Goal: Task Accomplishment & Management: Manage account settings

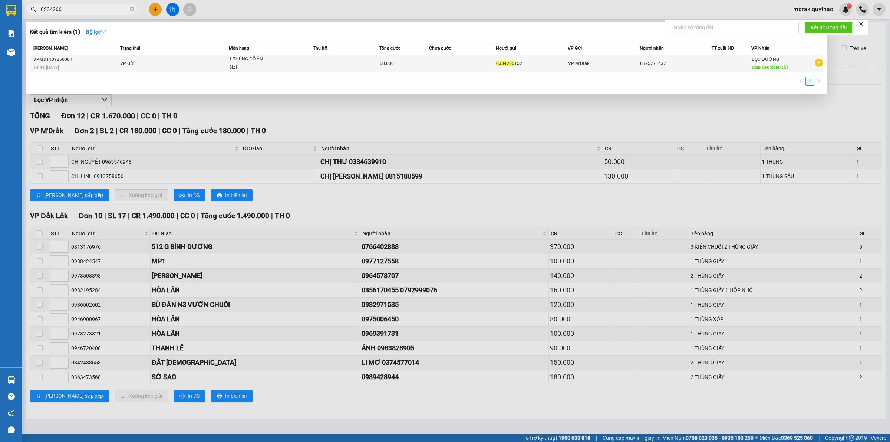
click at [818, 63] on icon "plus-circle" at bounding box center [819, 63] width 8 height 8
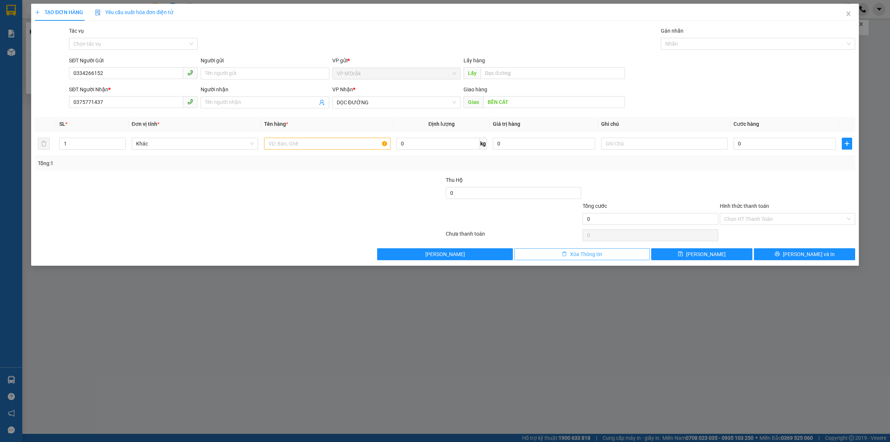
click at [584, 255] on span "Xóa Thông tin" at bounding box center [586, 254] width 32 height 8
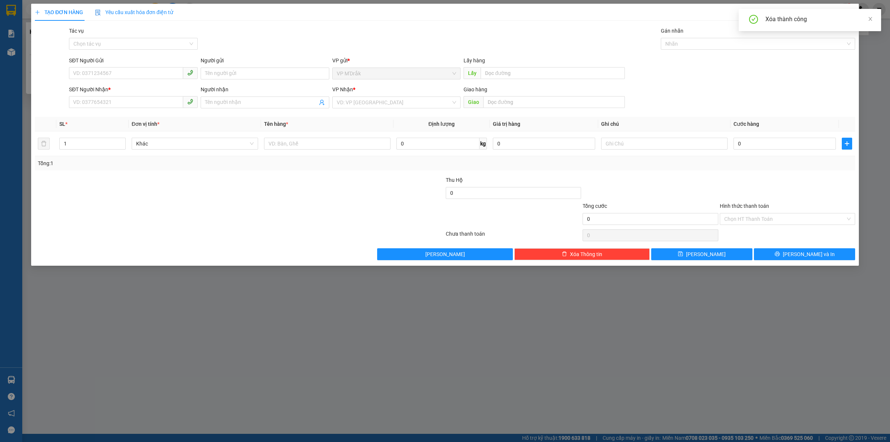
click at [822, 20] on div "Xóa thành công" at bounding box center [819, 19] width 107 height 9
click at [874, 19] on div "Xóa thành công" at bounding box center [810, 20] width 142 height 22
click at [872, 16] on span at bounding box center [870, 19] width 5 height 6
click at [848, 10] on span "Close" at bounding box center [848, 14] width 21 height 21
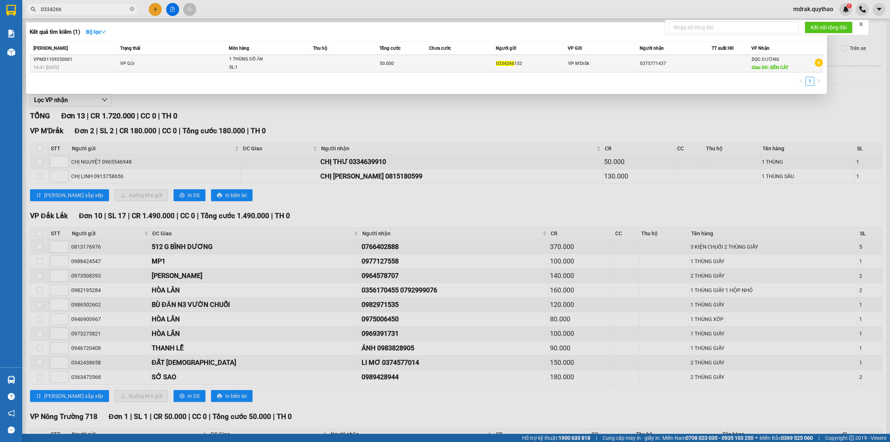
click at [161, 65] on td "VP Gửi" at bounding box center [173, 63] width 111 height 17
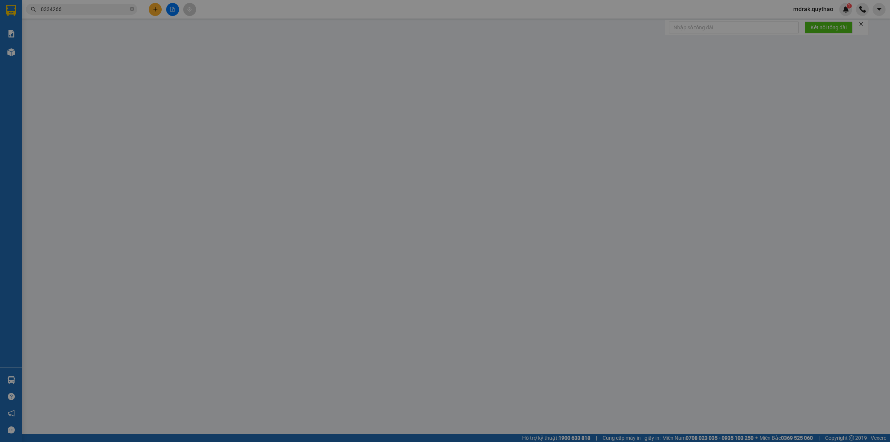
type input "0334266152"
type input "0375771437"
type input "BẾN CÁT"
type input "50.000"
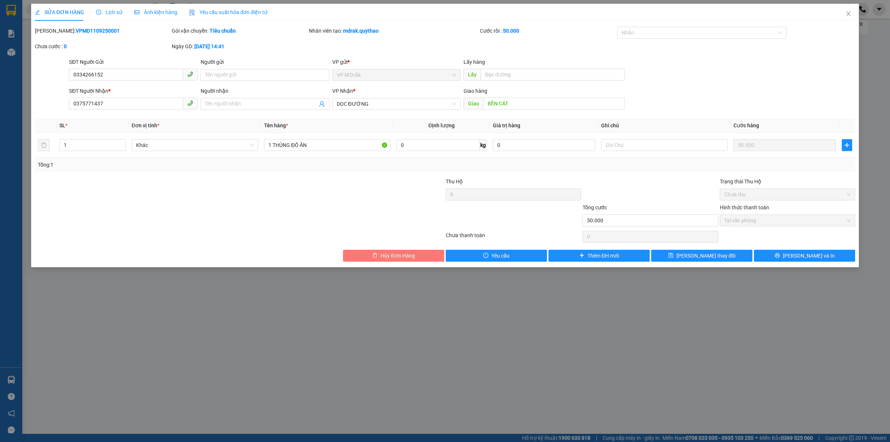
click at [401, 254] on span "Hủy Đơn Hàng" at bounding box center [398, 256] width 34 height 8
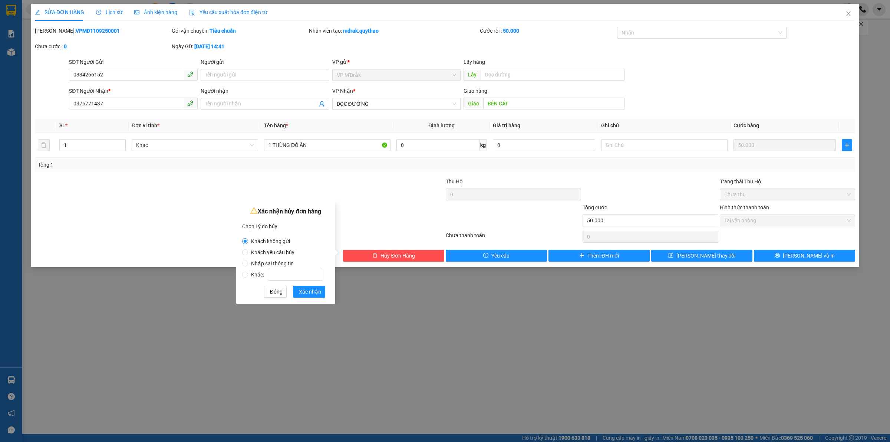
click at [288, 265] on label "Khác:" at bounding box center [284, 270] width 84 height 11
click at [248, 272] on input "Khác:" at bounding box center [245, 275] width 6 height 6
radio input "true"
radio input "false"
click at [247, 264] on input "Nhập sai thông tin" at bounding box center [245, 263] width 6 height 6
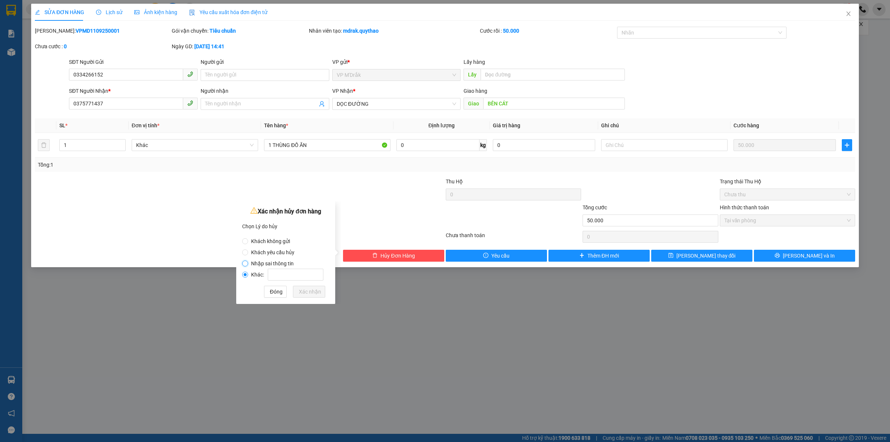
radio input "true"
radio input "false"
click at [316, 288] on span "Xác nhận" at bounding box center [310, 292] width 22 height 8
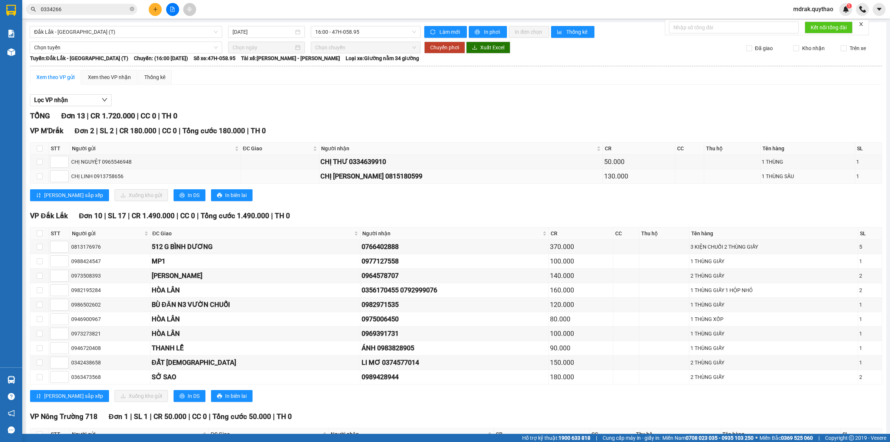
click at [491, 178] on div "CHỊ NHUNG 0815180599" at bounding box center [461, 176] width 281 height 10
click at [41, 166] on label at bounding box center [40, 162] width 6 height 8
click at [41, 165] on input "checkbox" at bounding box center [40, 162] width 6 height 6
checkbox input "true"
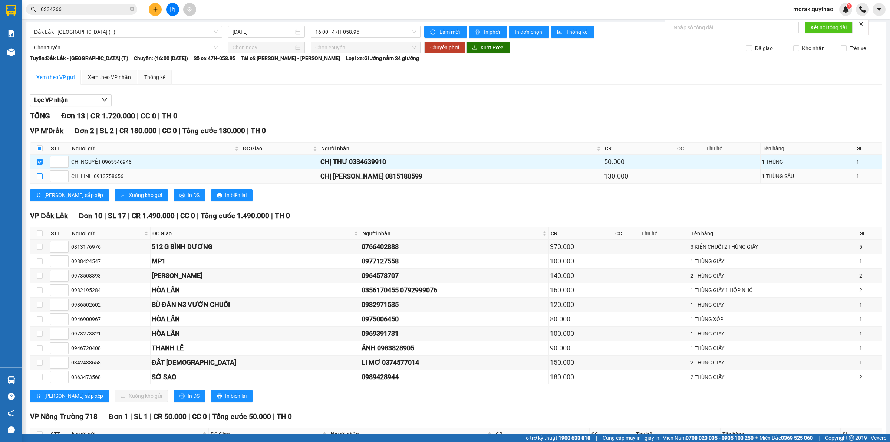
click at [40, 177] on input "checkbox" at bounding box center [40, 176] width 6 height 6
checkbox input "true"
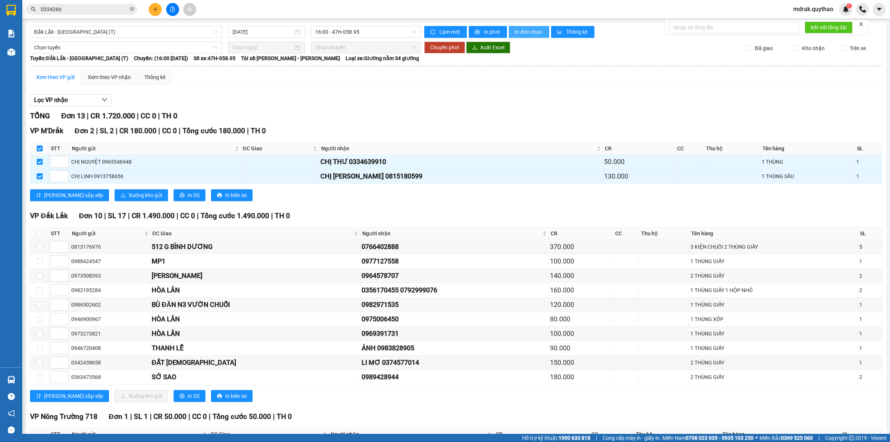
click at [530, 32] on span "In đơn chọn" at bounding box center [529, 32] width 29 height 8
click at [533, 32] on span "In đơn chọn" at bounding box center [529, 32] width 29 height 8
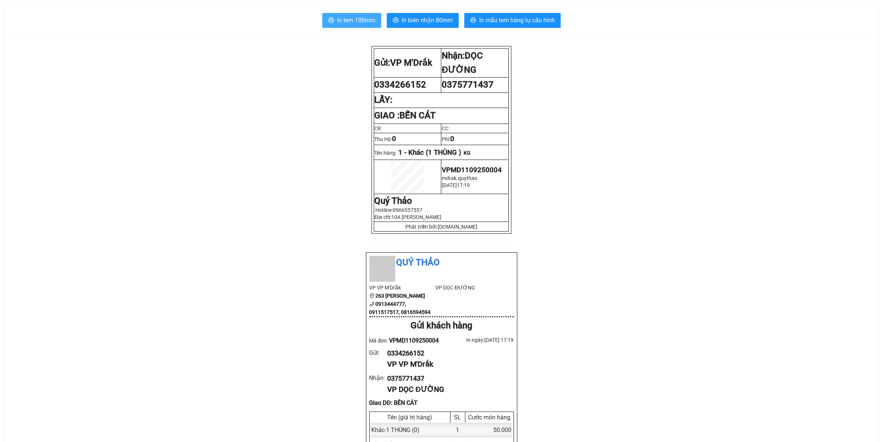
click at [362, 20] on span "In tem 100mm" at bounding box center [356, 20] width 38 height 9
